Goal: Task Accomplishment & Management: Manage account settings

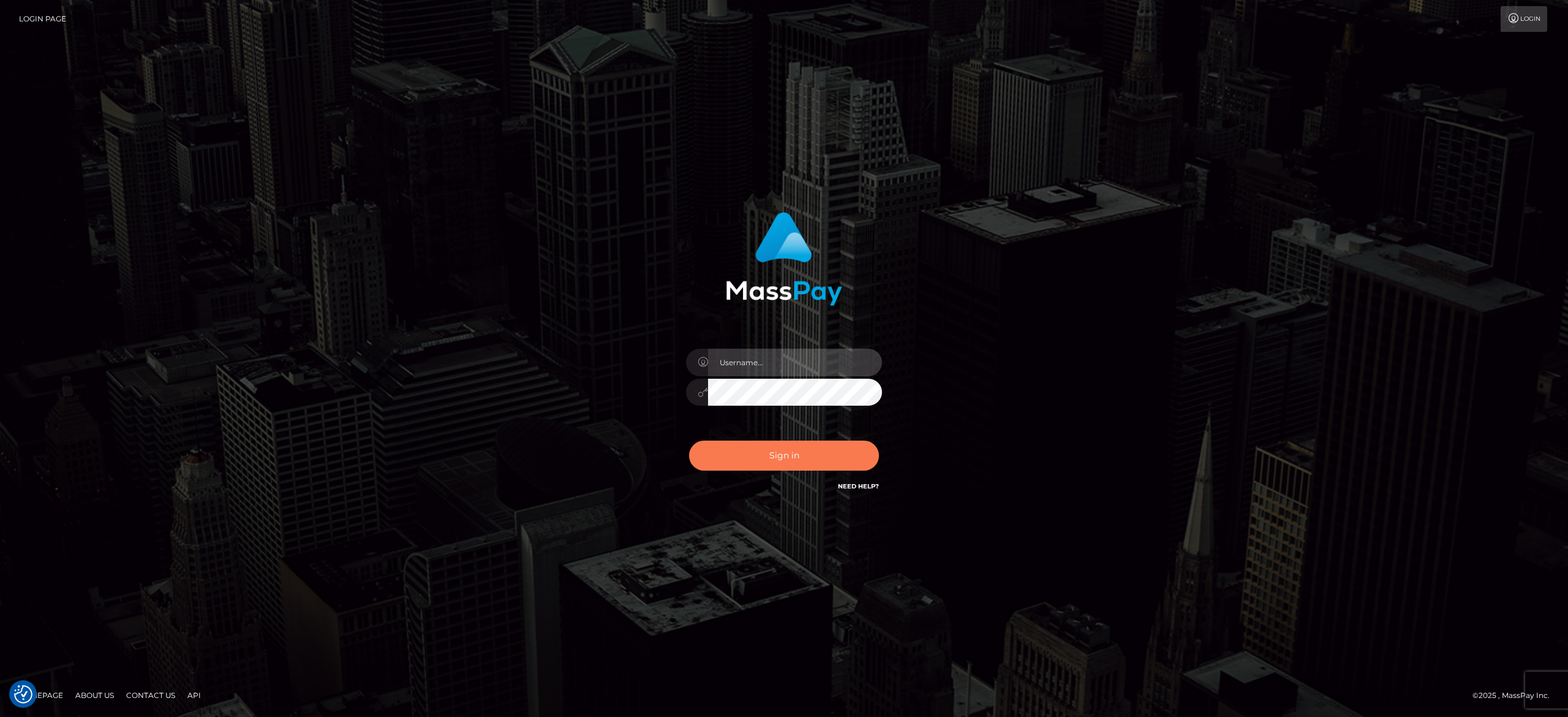
type input "[PERSON_NAME].[PERSON_NAME]"
click at [779, 452] on button "Sign in" at bounding box center [784, 455] width 190 height 30
type input "[PERSON_NAME].[PERSON_NAME]"
click at [803, 447] on button "Sign in" at bounding box center [784, 455] width 190 height 30
click at [768, 448] on button "Sign in" at bounding box center [784, 455] width 190 height 30
